Goal: Contribute content

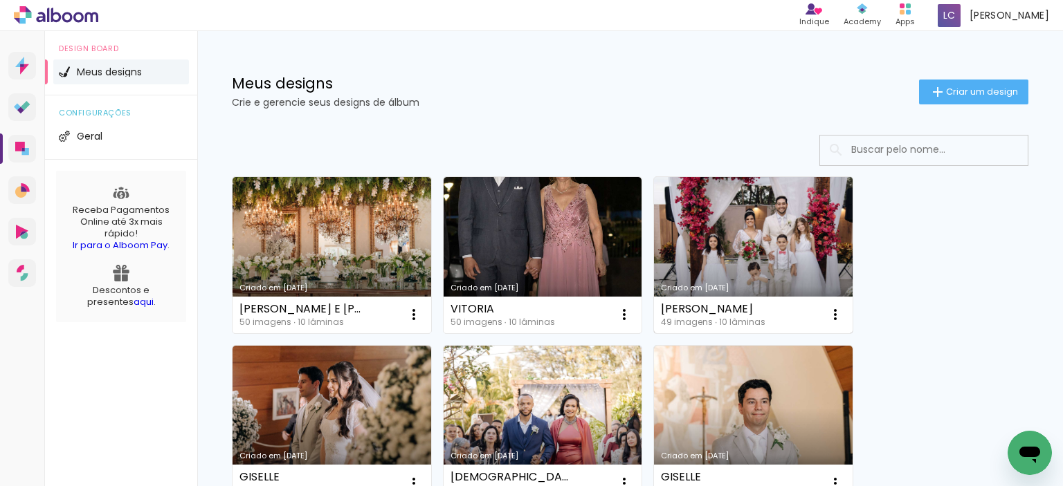
click at [744, 246] on link "Criado em [DATE]" at bounding box center [753, 255] width 199 height 156
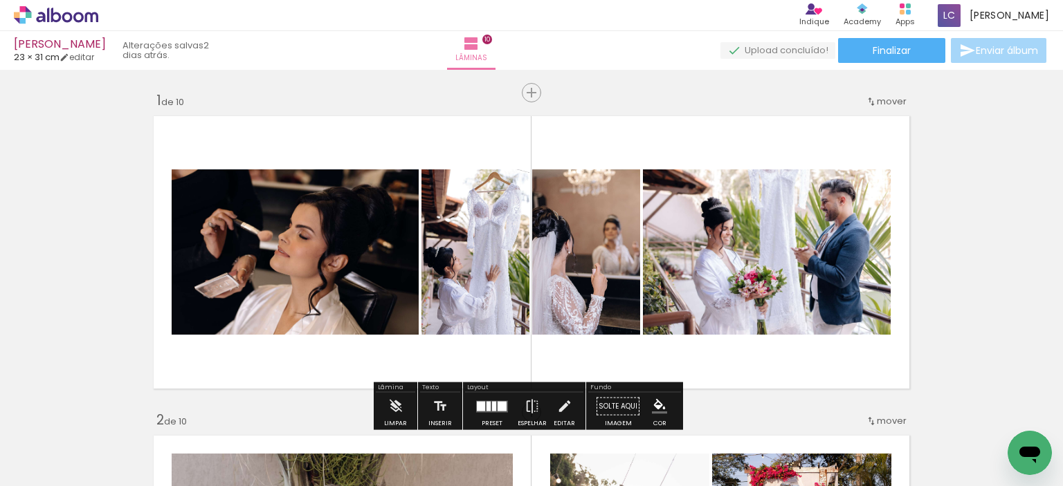
click at [39, 462] on span "Adicionar Fotos" at bounding box center [49, 467] width 42 height 15
click at [0, 0] on input "file" at bounding box center [0, 0] width 0 height 0
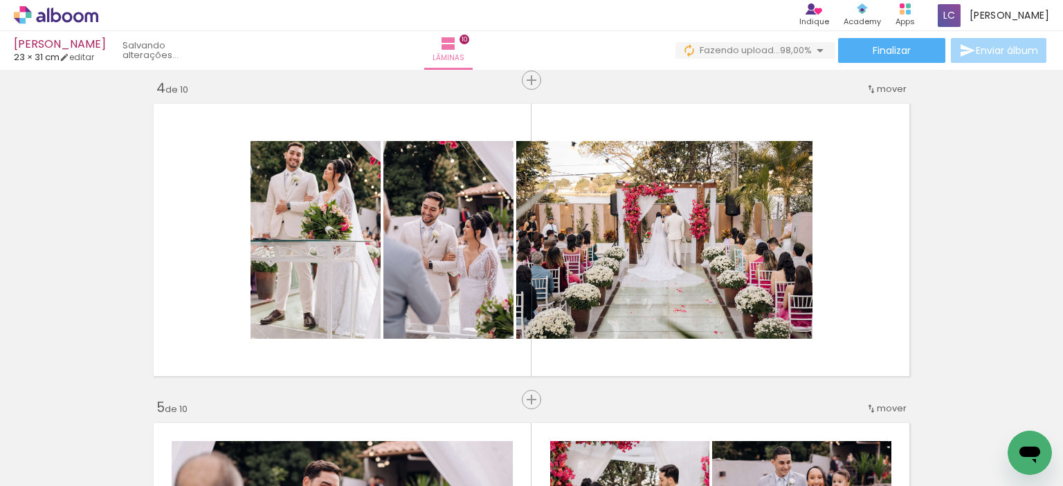
scroll to position [969, 0]
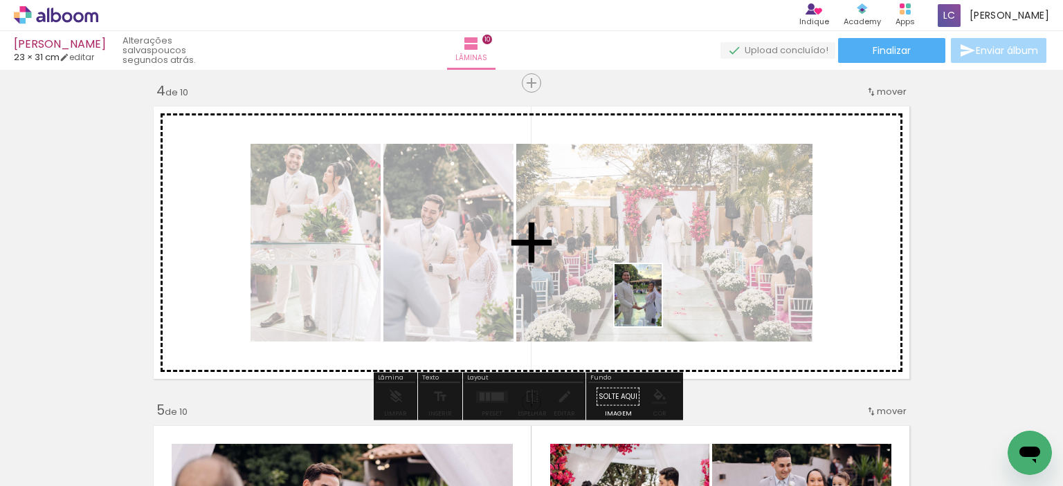
drag, startPoint x: 1000, startPoint y: 428, endPoint x: 656, endPoint y: 306, distance: 365.1
click at [656, 306] on quentale-workspace at bounding box center [531, 243] width 1063 height 486
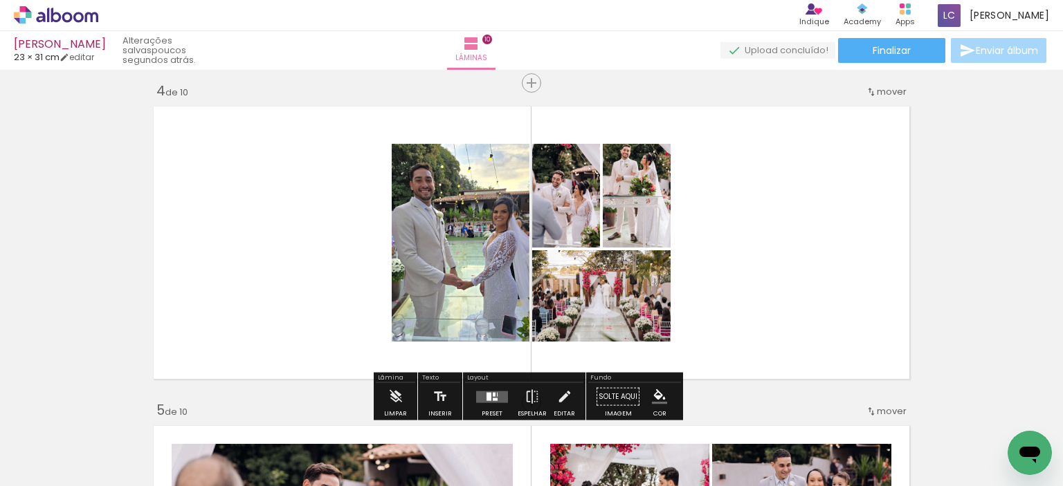
click at [495, 395] on quentale-layouter at bounding box center [492, 397] width 32 height 12
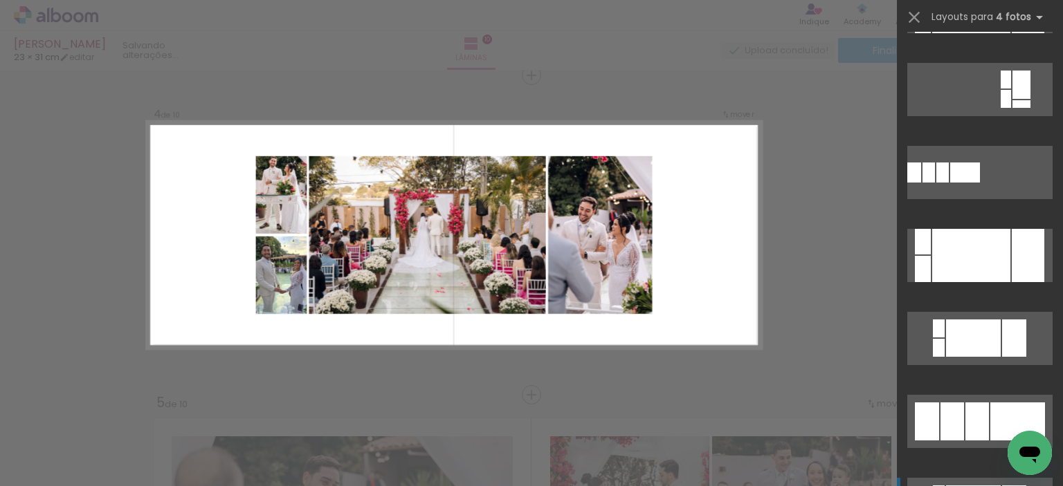
scroll to position [415, 0]
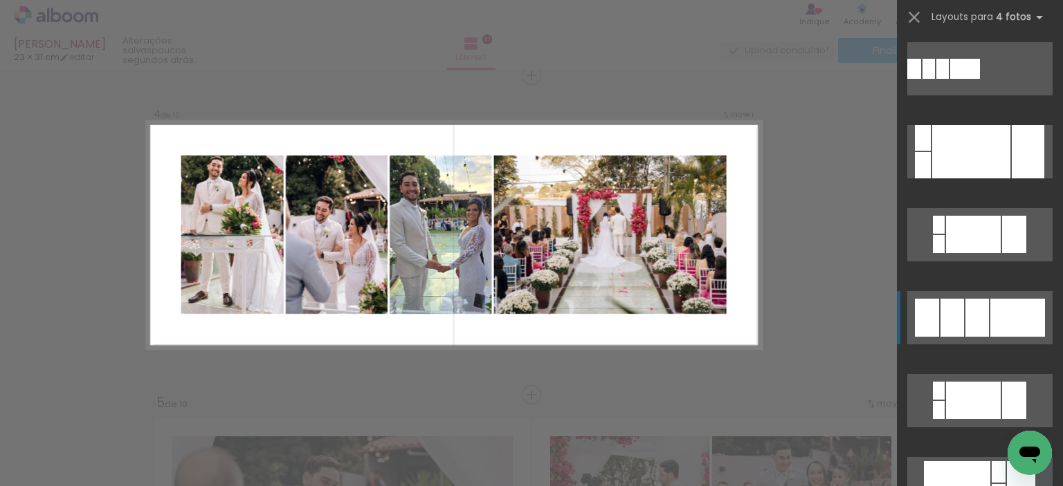
click at [1002, 325] on div at bounding box center [1017, 318] width 55 height 38
